Goal: Transaction & Acquisition: Book appointment/travel/reservation

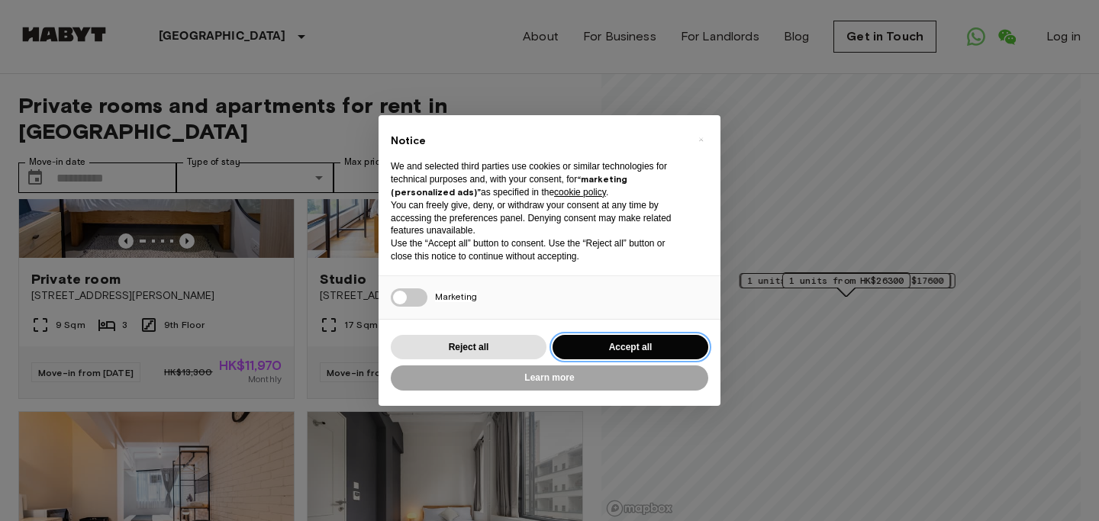
click at [608, 346] on button "Accept all" at bounding box center [630, 347] width 156 height 25
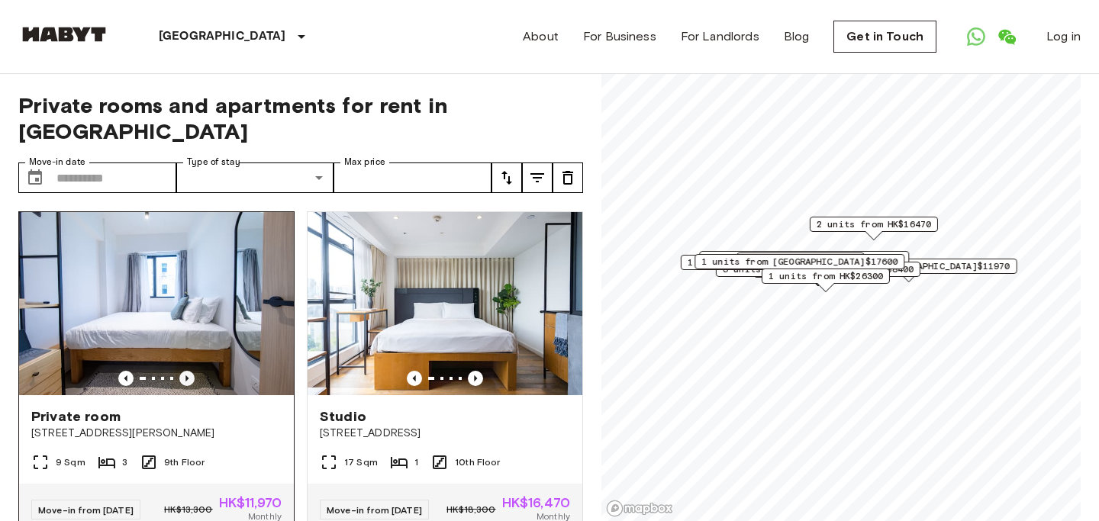
click at [184, 371] on icon "Previous image" at bounding box center [186, 378] width 15 height 15
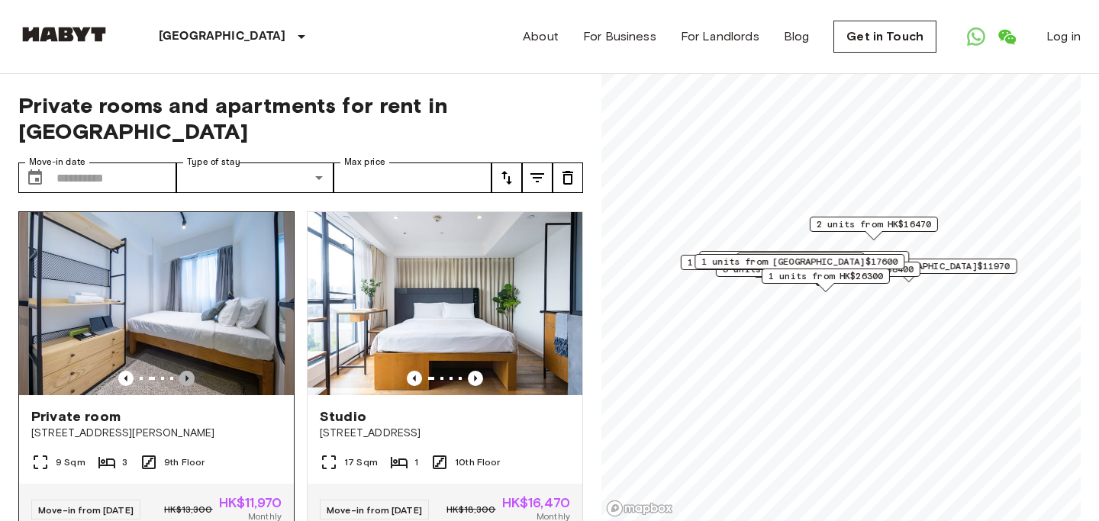
click at [184, 371] on icon "Previous image" at bounding box center [186, 378] width 15 height 15
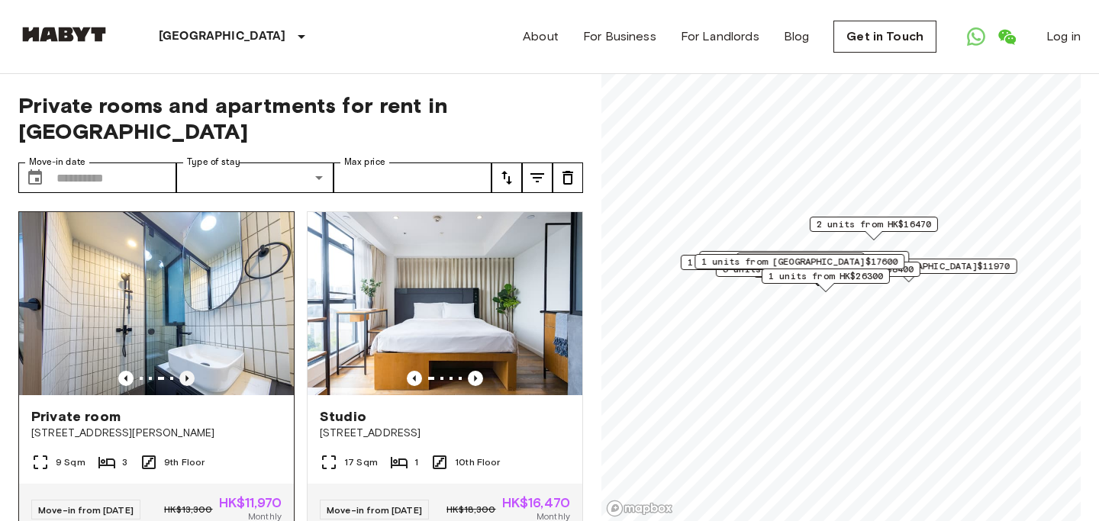
click at [184, 371] on icon "Previous image" at bounding box center [186, 378] width 15 height 15
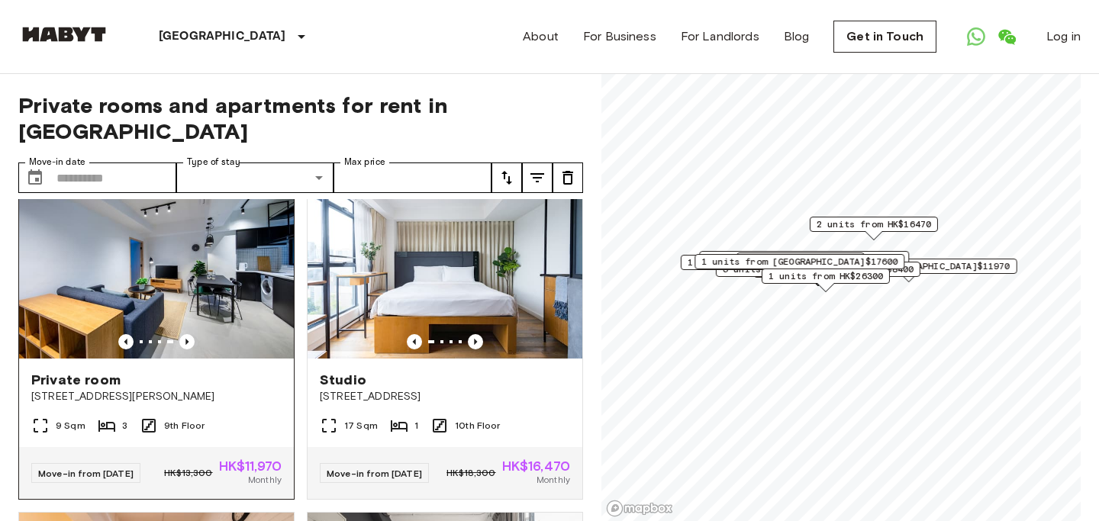
scroll to position [50, 0]
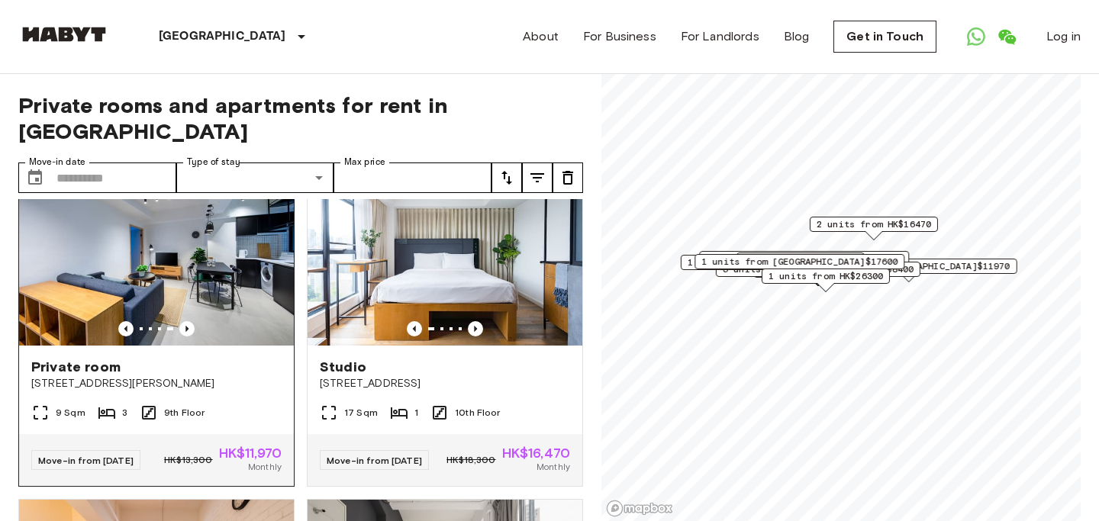
click at [172, 376] on div "Private room 17 Tsing Fung Street" at bounding box center [156, 375] width 275 height 58
click at [247, 238] on img at bounding box center [156, 254] width 275 height 183
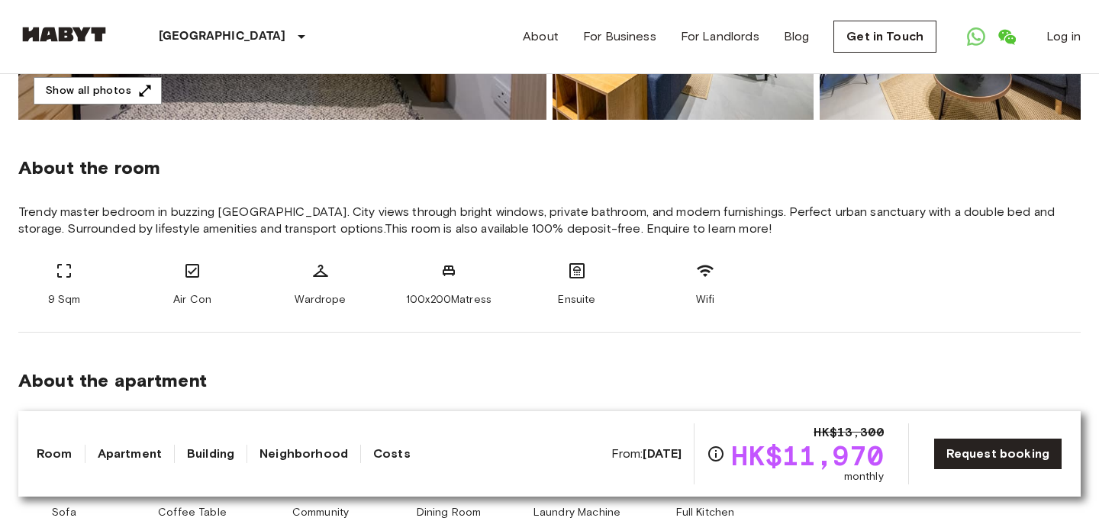
scroll to position [563, 0]
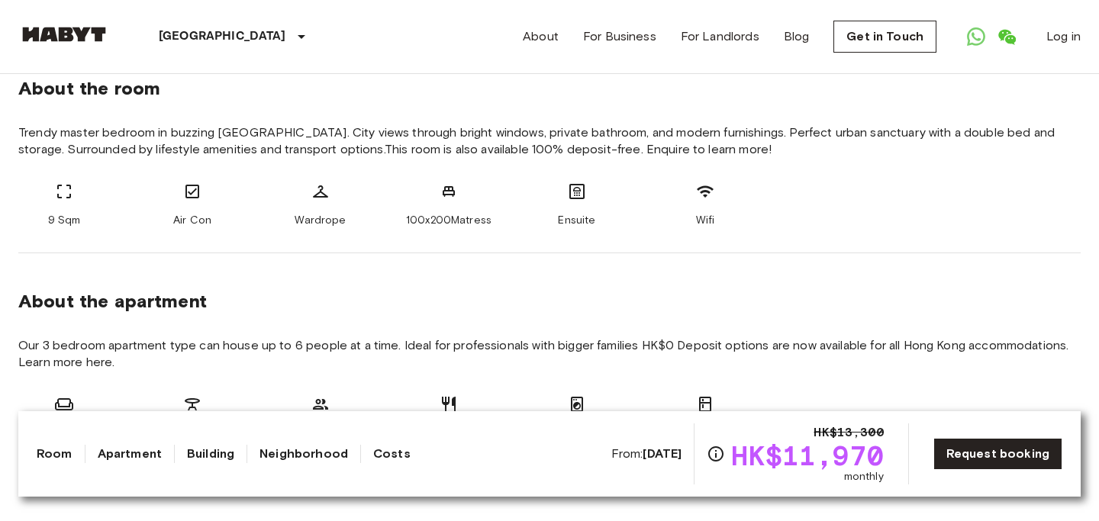
click at [812, 460] on span "HK$11,970" at bounding box center [807, 455] width 152 height 27
click at [798, 460] on span "HK$11,970" at bounding box center [807, 455] width 152 height 27
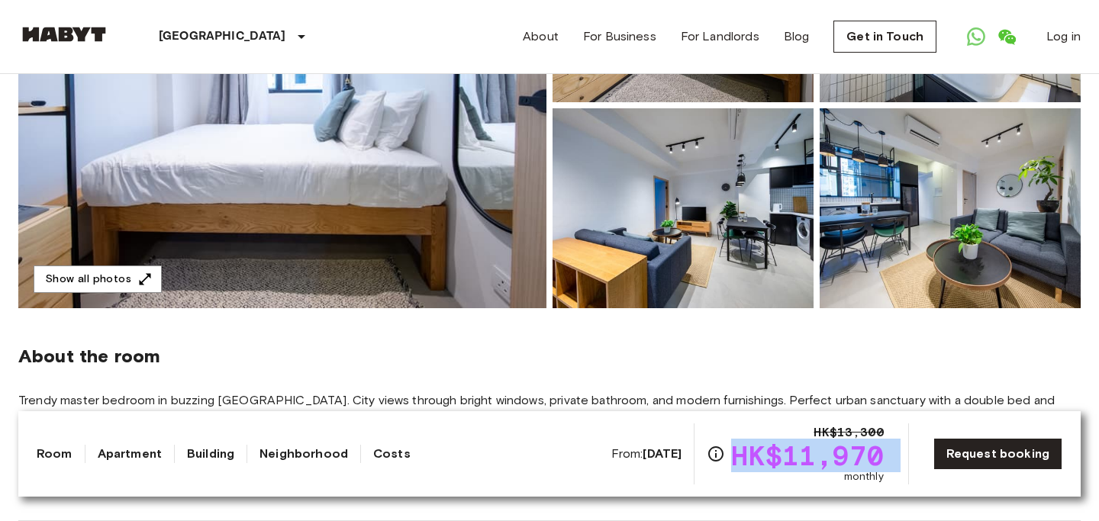
scroll to position [0, 0]
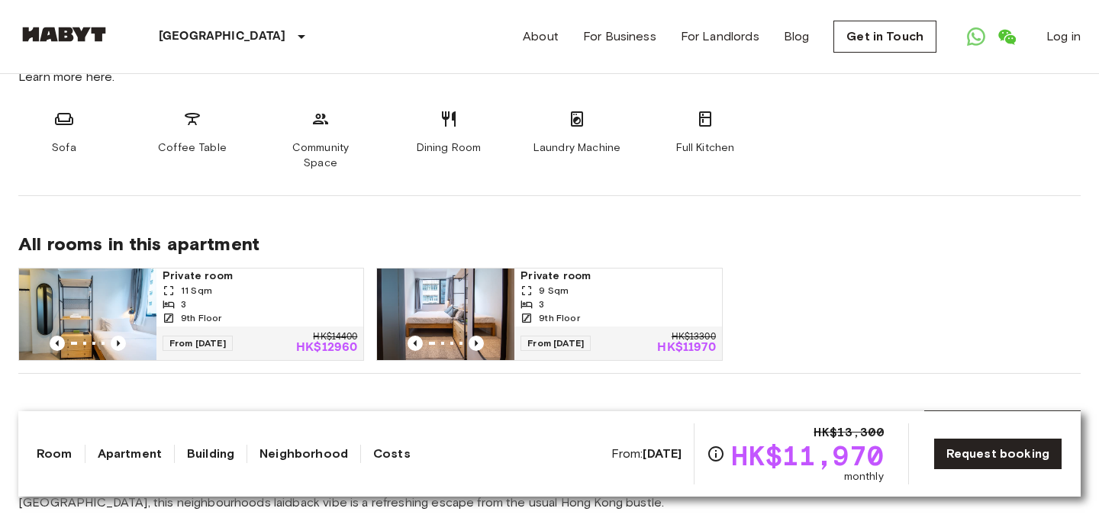
scroll to position [867, 0]
